Goal: Task Accomplishment & Management: Manage account settings

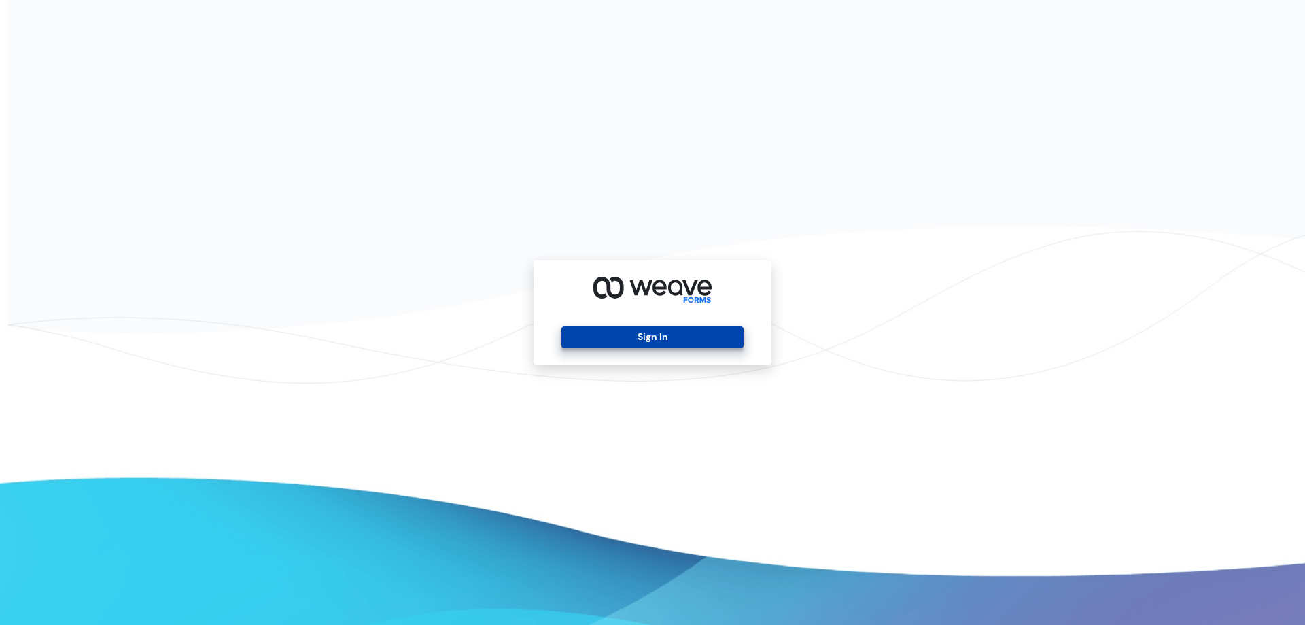
click at [644, 347] on button "Sign In" at bounding box center [653, 337] width 182 height 22
